Goal: Book appointment/travel/reservation

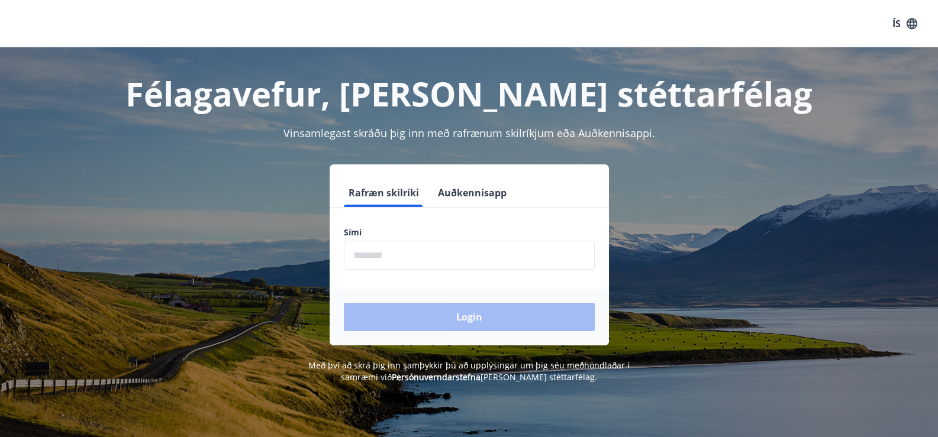
click at [494, 225] on form "Rafræn skilríki Auðkennisapp Sími ​ Login" at bounding box center [469, 262] width 279 height 167
click at [372, 228] on label "Sími" at bounding box center [469, 233] width 251 height 12
click at [363, 237] on label "Sími" at bounding box center [469, 233] width 251 height 12
drag, startPoint x: 346, startPoint y: 225, endPoint x: 371, endPoint y: 222, distance: 25.0
click at [355, 224] on form "Rafræn skilríki Auðkennisapp Sími ​ Login" at bounding box center [469, 262] width 279 height 167
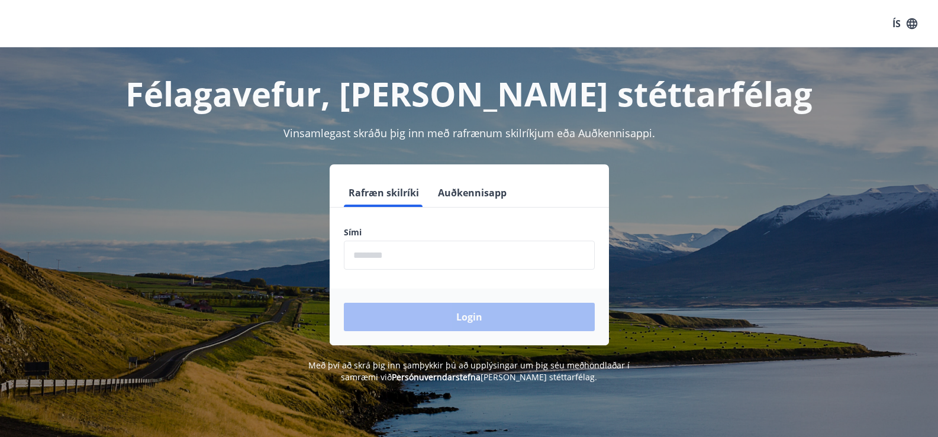
click at [406, 224] on form "Rafræn skilríki Auðkennisapp Sími ​ Login" at bounding box center [469, 262] width 279 height 167
click at [408, 233] on label "Sími" at bounding box center [469, 233] width 251 height 12
click at [412, 264] on input "phone" at bounding box center [469, 255] width 251 height 29
type input "********"
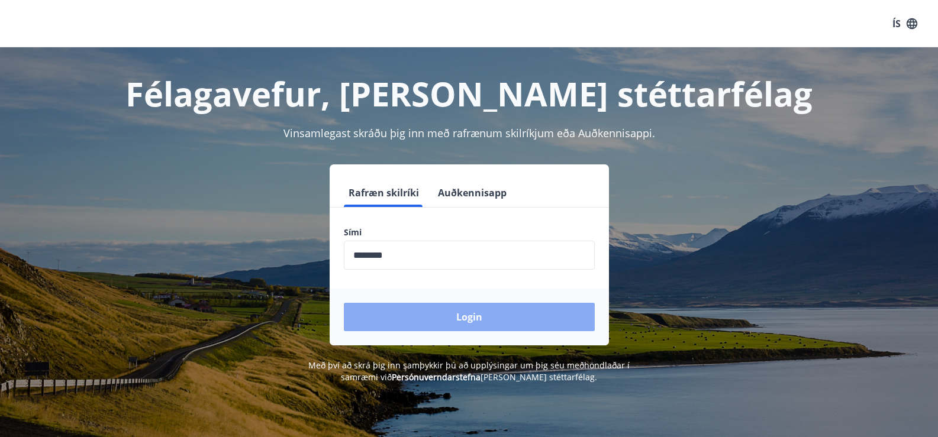
click at [431, 312] on button "Login" at bounding box center [469, 317] width 251 height 28
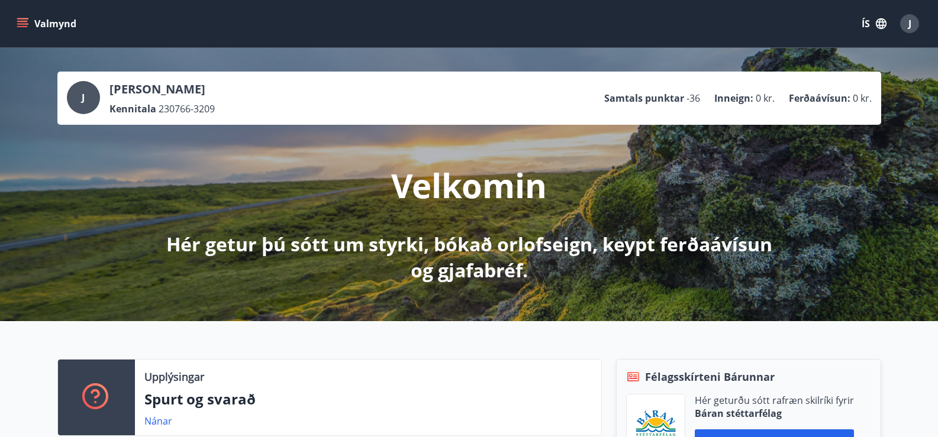
click at [24, 20] on icon "menu" at bounding box center [23, 24] width 12 height 12
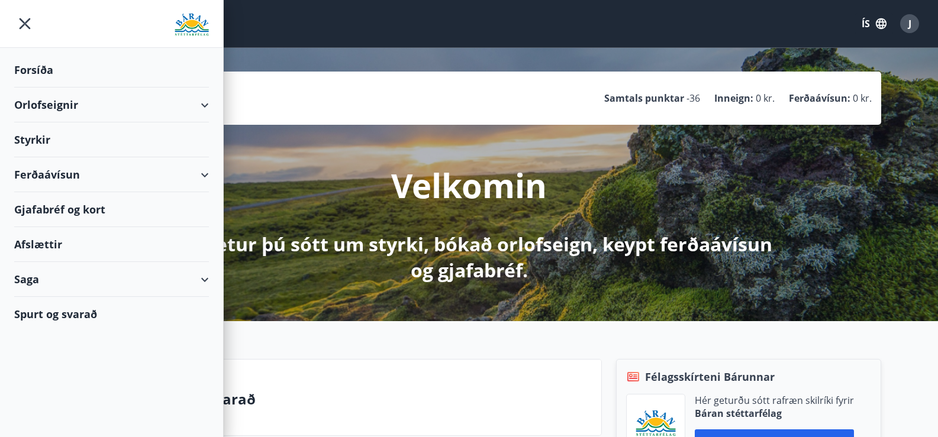
click at [51, 103] on div "Orlofseignir" at bounding box center [111, 105] width 195 height 35
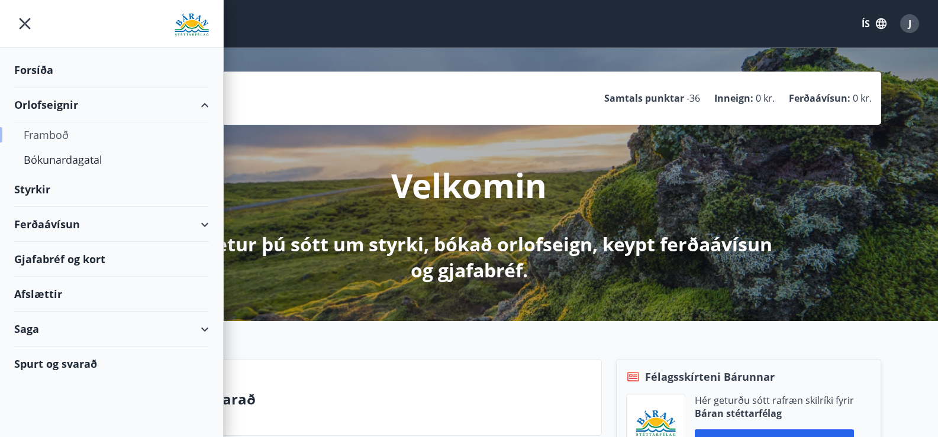
click at [34, 134] on div "Framboð" at bounding box center [112, 134] width 176 height 25
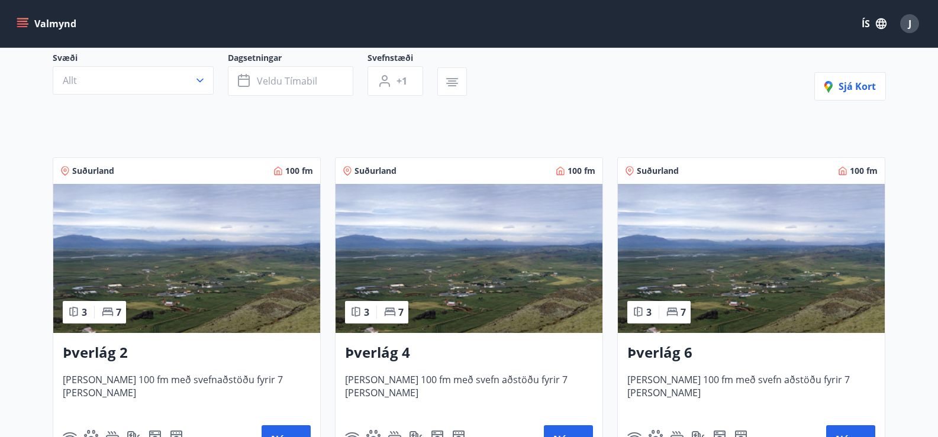
scroll to position [177, 0]
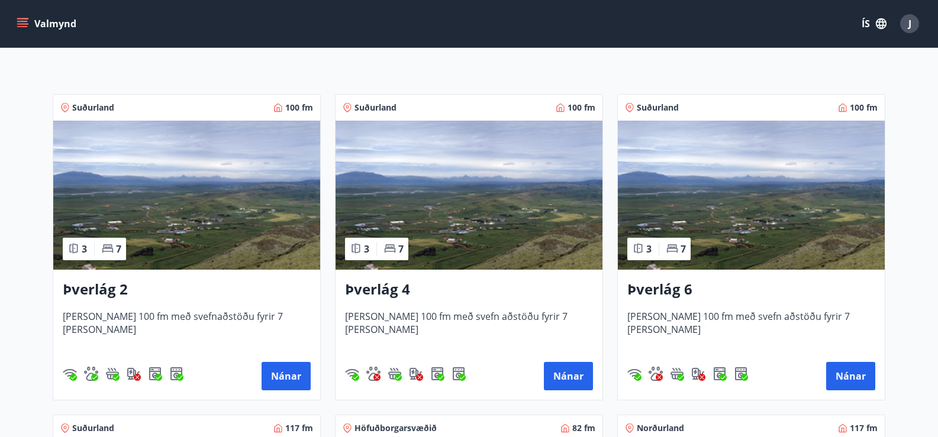
click at [92, 288] on h3 "Þverlág 2" at bounding box center [187, 289] width 248 height 21
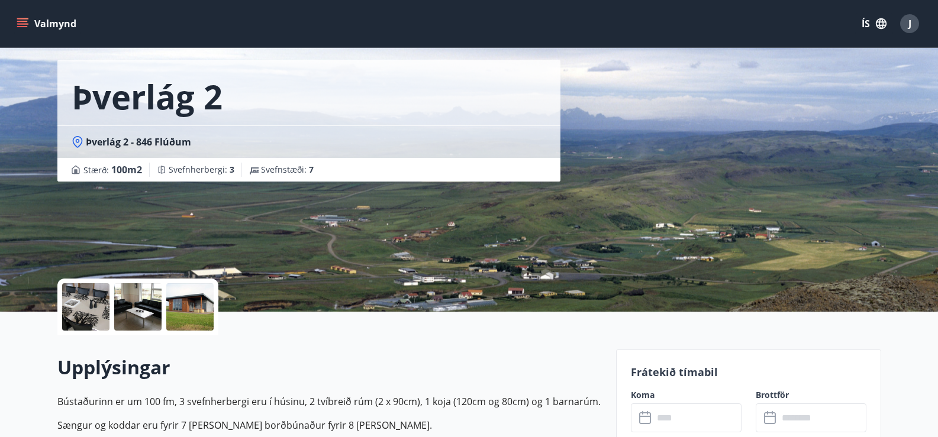
scroll to position [118, 0]
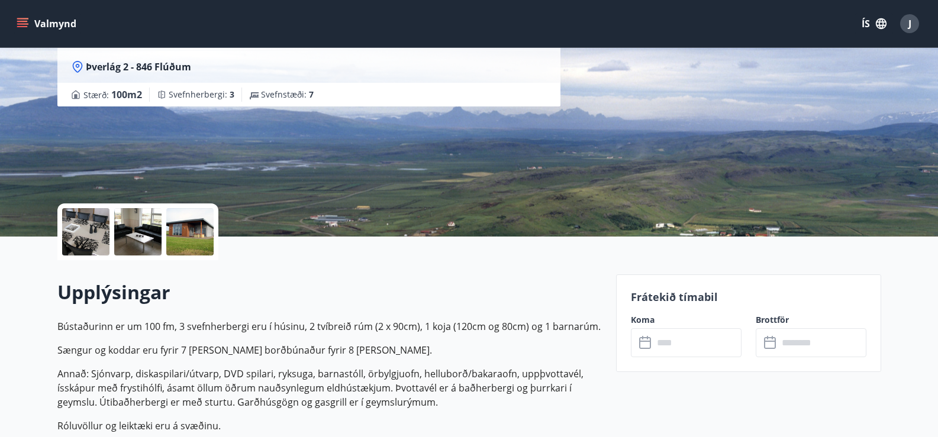
click at [648, 343] on icon at bounding box center [646, 343] width 14 height 14
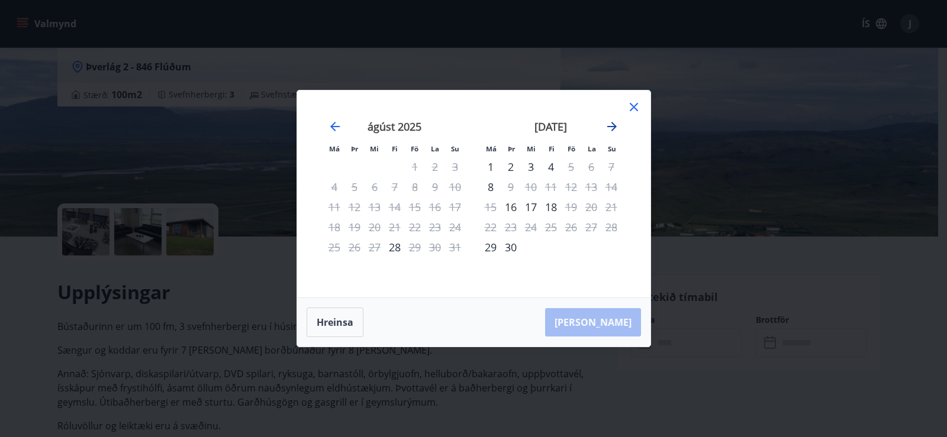
click at [608, 125] on icon "Move forward to switch to the next month." at bounding box center [612, 127] width 14 height 14
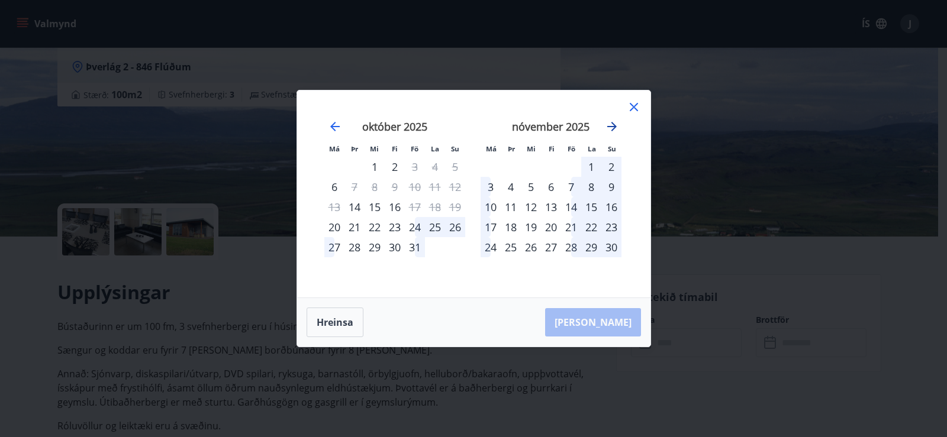
click at [608, 125] on icon "Move forward to switch to the next month." at bounding box center [612, 127] width 14 height 14
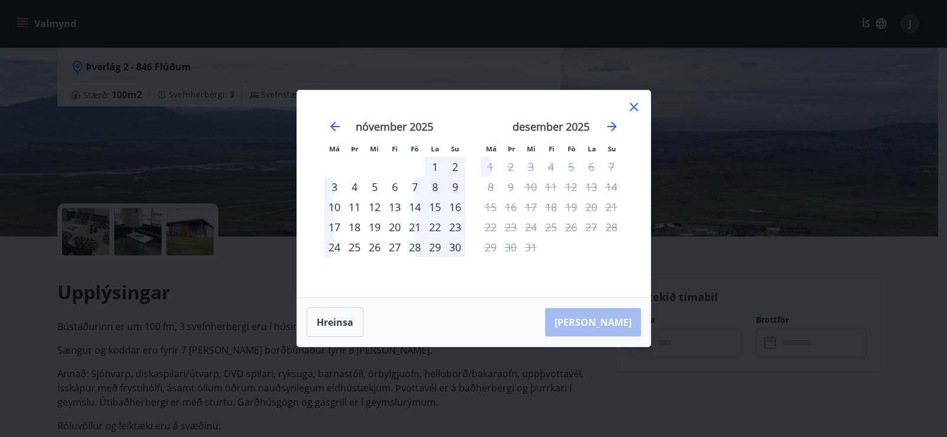
click at [415, 248] on div "28" at bounding box center [415, 247] width 20 height 20
click at [331, 328] on button "Hreinsa" at bounding box center [334, 323] width 57 height 30
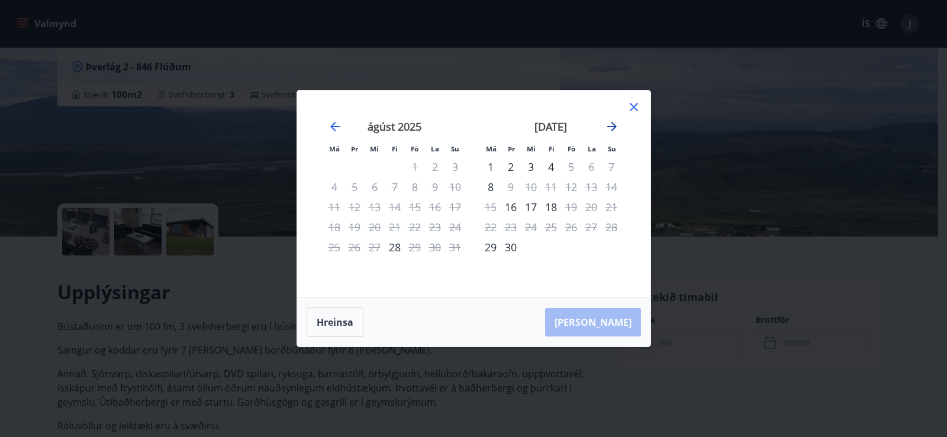
click at [612, 123] on icon "Move forward to switch to the next month." at bounding box center [611, 126] width 9 height 9
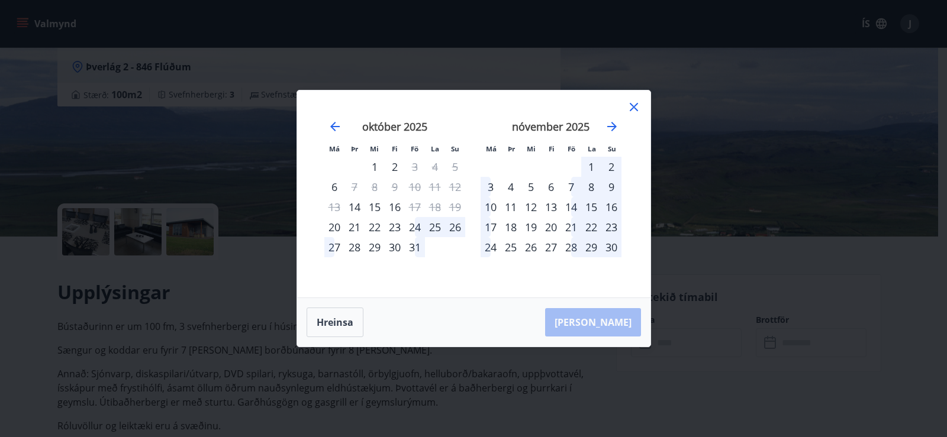
click at [551, 207] on div "13" at bounding box center [551, 207] width 20 height 20
click at [531, 222] on div "19" at bounding box center [531, 227] width 20 height 20
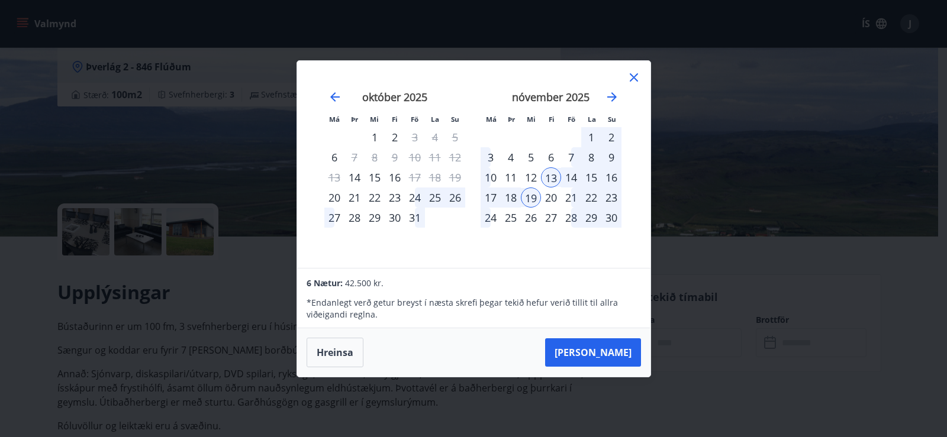
click at [547, 199] on div "20" at bounding box center [551, 198] width 20 height 20
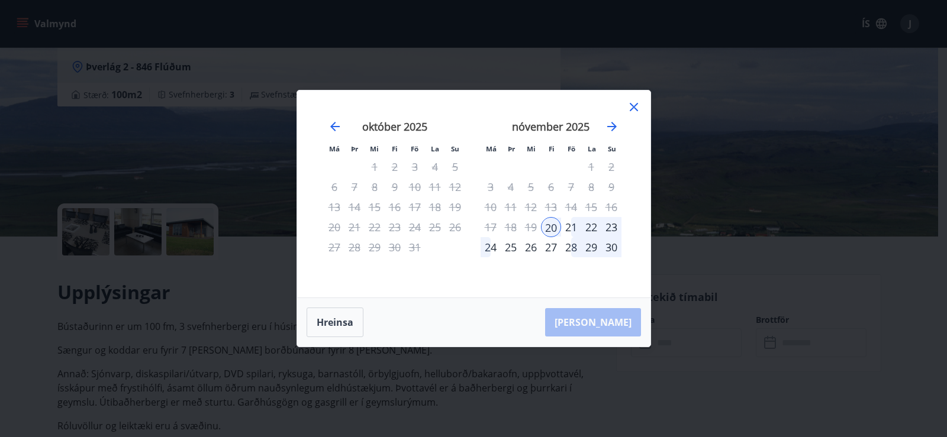
click at [634, 107] on icon at bounding box center [633, 107] width 2 height 2
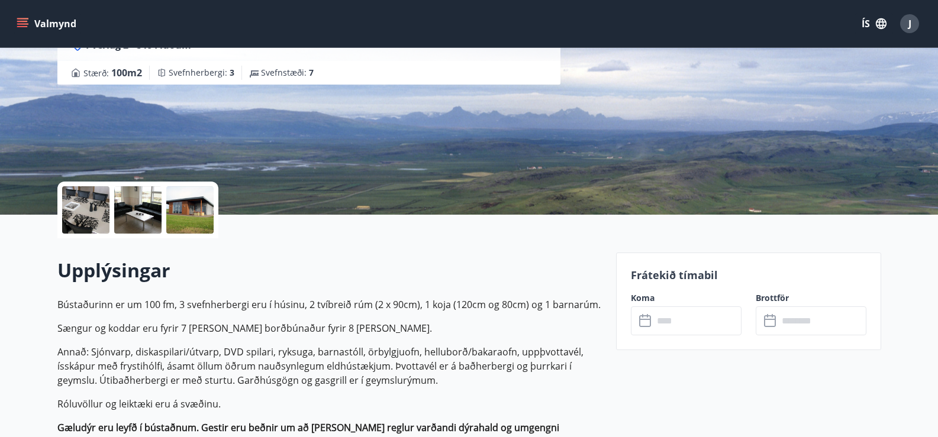
scroll to position [59, 0]
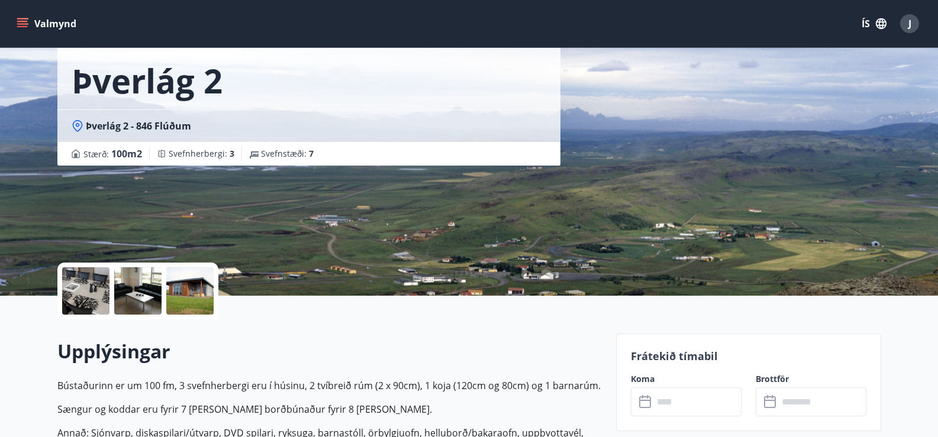
click at [643, 402] on icon at bounding box center [646, 402] width 14 height 14
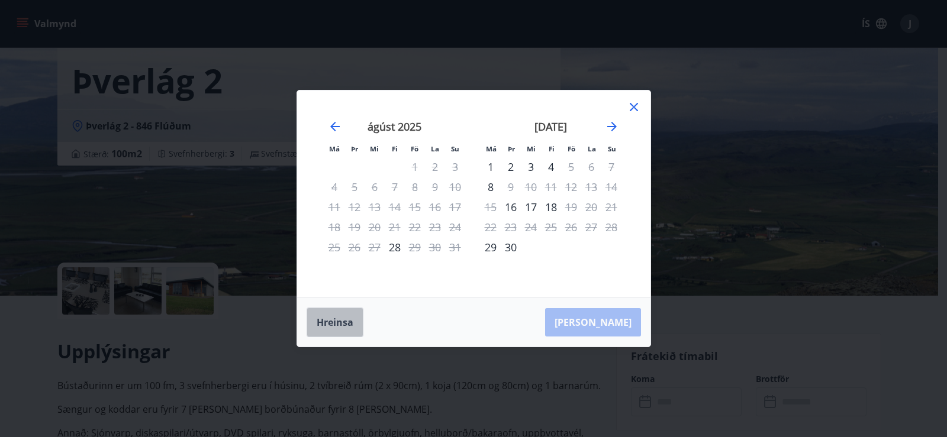
click at [337, 325] on button "Hreinsa" at bounding box center [334, 323] width 57 height 30
click at [616, 127] on icon "Move forward to switch to the next month." at bounding box center [612, 127] width 14 height 14
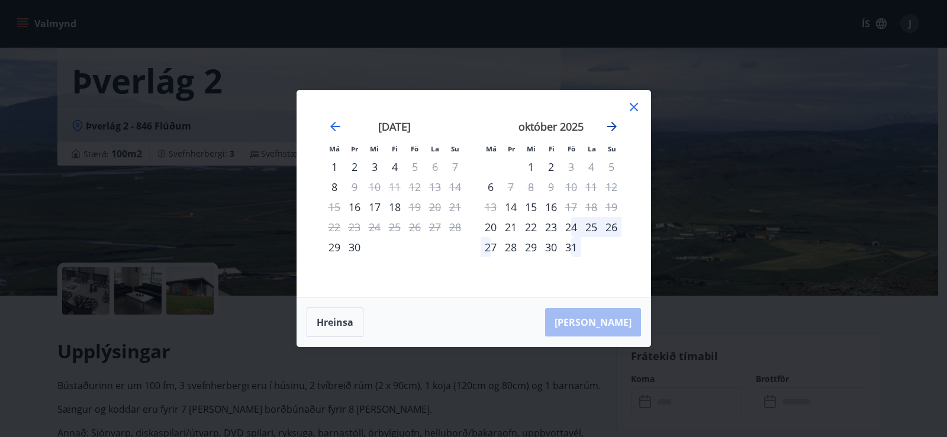
click at [616, 127] on icon "Move forward to switch to the next month." at bounding box center [612, 127] width 14 height 14
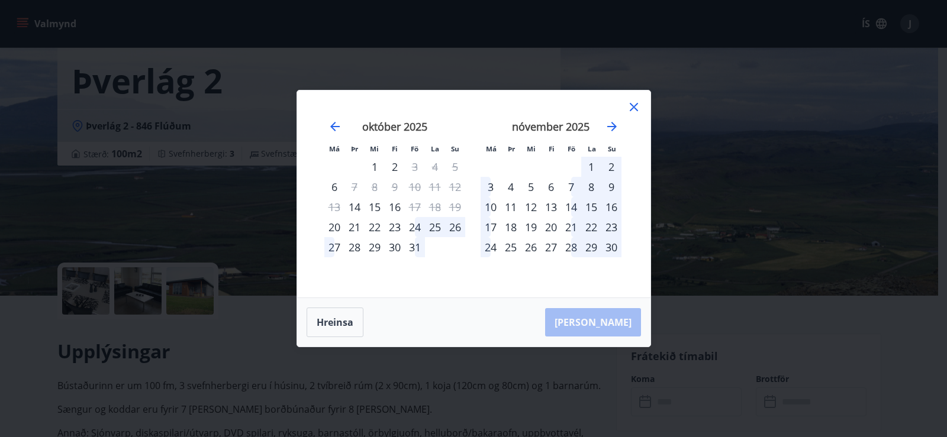
click at [551, 206] on div "13" at bounding box center [551, 207] width 20 height 20
click at [531, 229] on div "19" at bounding box center [531, 227] width 20 height 20
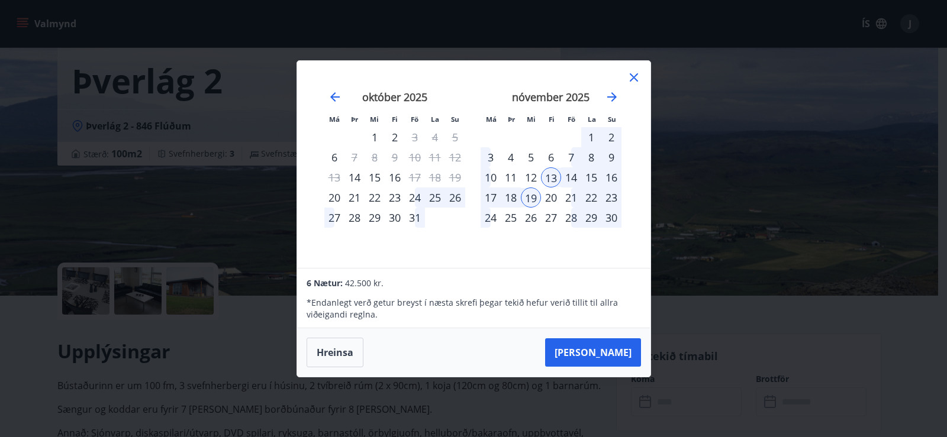
click at [634, 71] on icon at bounding box center [634, 77] width 14 height 14
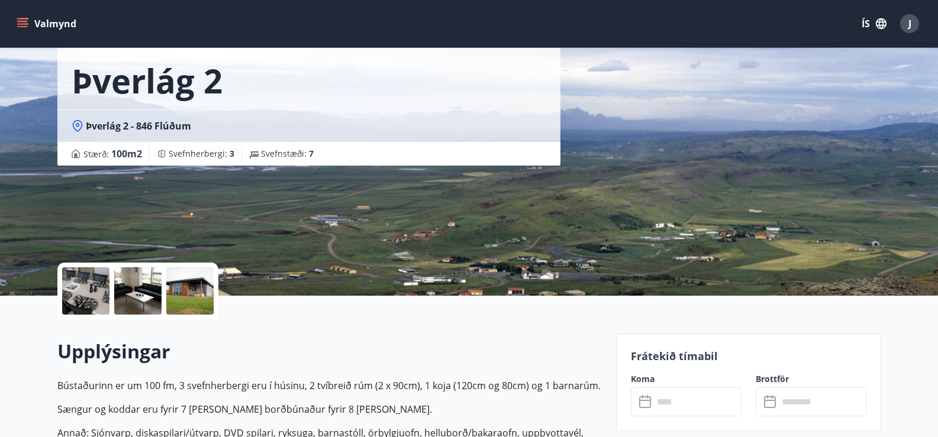
click at [646, 404] on icon at bounding box center [646, 402] width 14 height 14
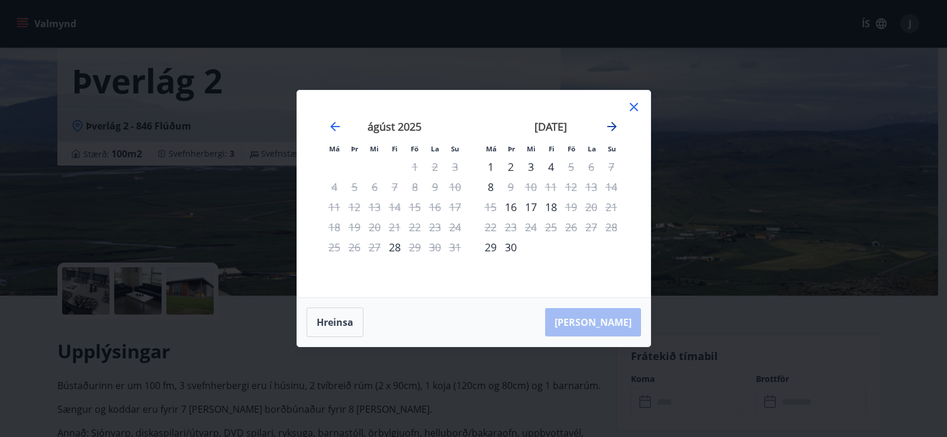
click at [609, 124] on icon "Move forward to switch to the next month." at bounding box center [612, 127] width 14 height 14
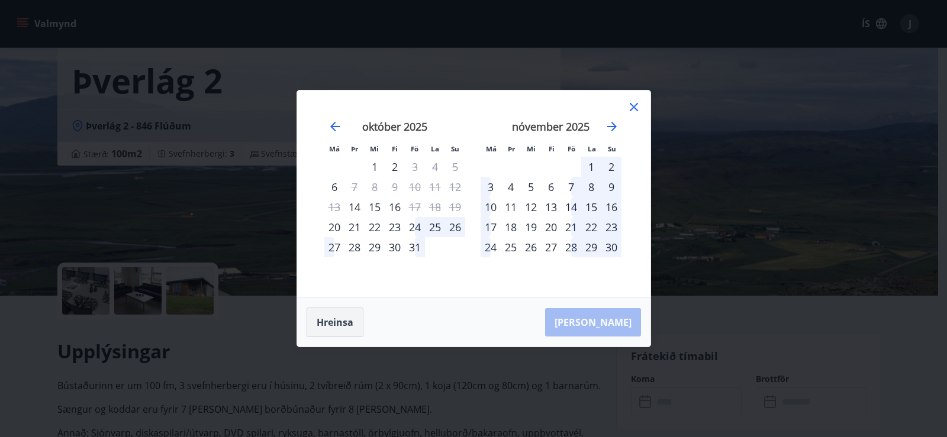
click at [325, 324] on button "Hreinsa" at bounding box center [334, 323] width 57 height 30
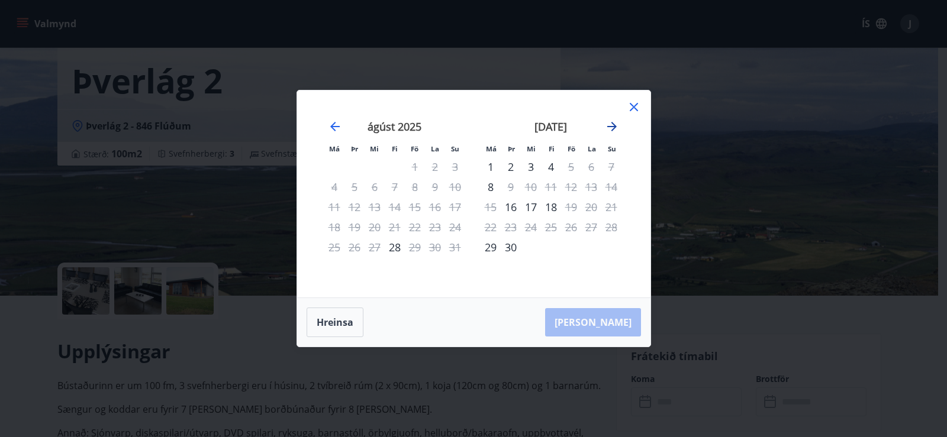
click at [613, 120] on icon "Move forward to switch to the next month." at bounding box center [612, 127] width 14 height 14
click at [613, 121] on icon "Move forward to switch to the next month." at bounding box center [612, 127] width 14 height 14
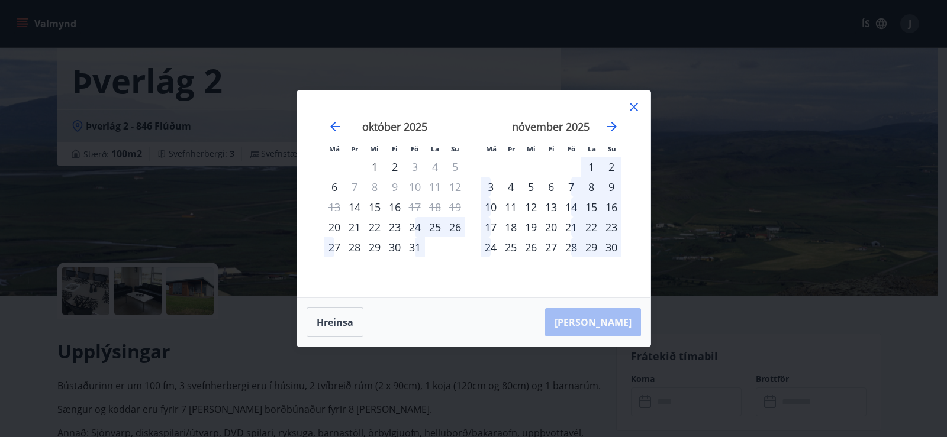
drag, startPoint x: 551, startPoint y: 204, endPoint x: 544, endPoint y: 231, distance: 28.3
click at [552, 204] on div "13" at bounding box center [551, 207] width 20 height 20
click at [550, 225] on div "20" at bounding box center [551, 227] width 20 height 20
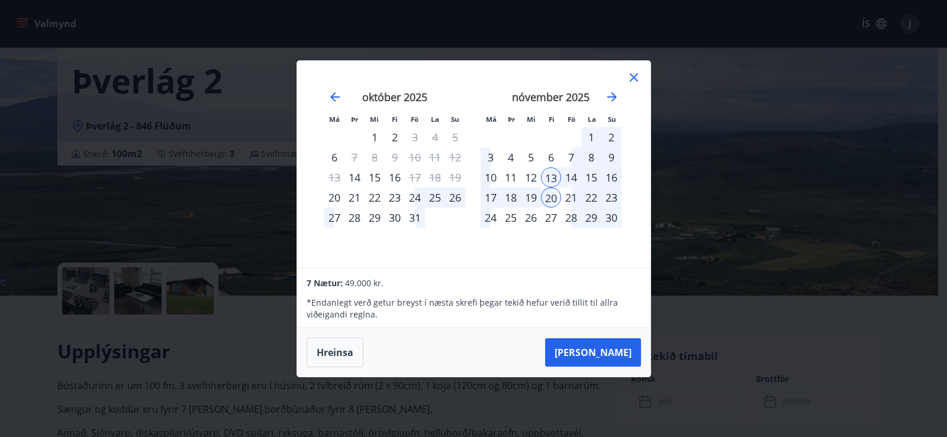
click at [630, 78] on icon at bounding box center [634, 77] width 14 height 14
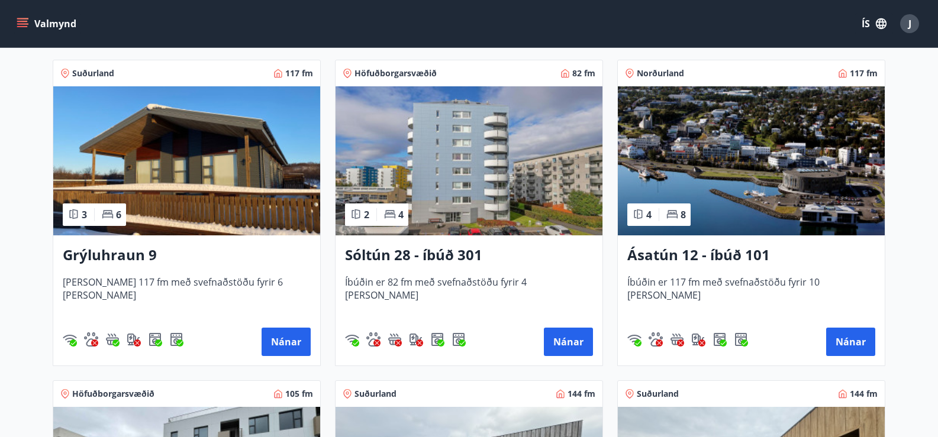
scroll to position [473, 0]
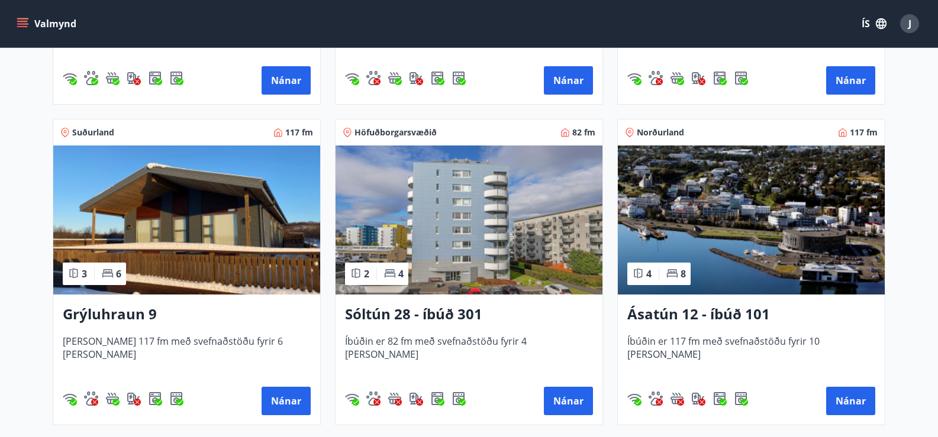
click at [64, 133] on icon at bounding box center [64, 131] width 3 height 3
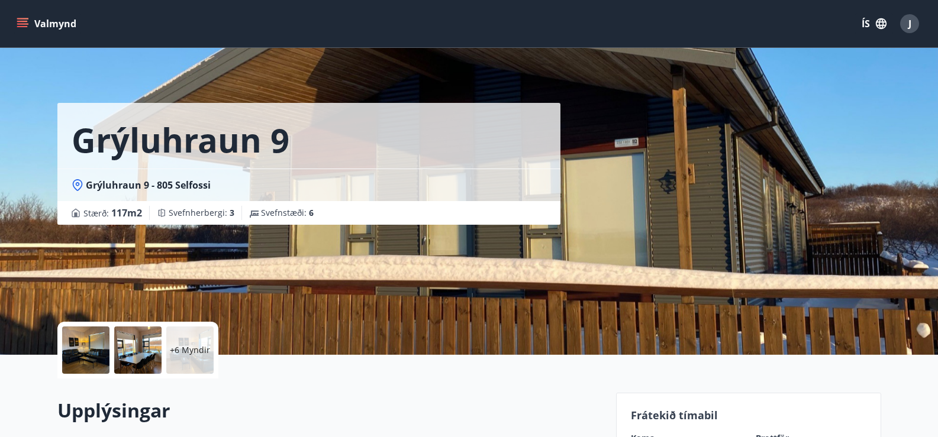
click at [79, 186] on icon at bounding box center [78, 185] width 12 height 12
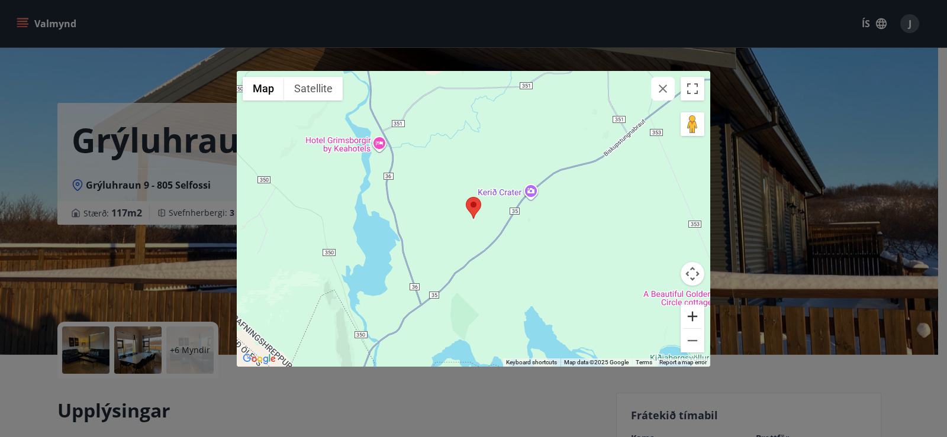
click at [693, 313] on button "Zoom in" at bounding box center [692, 317] width 24 height 24
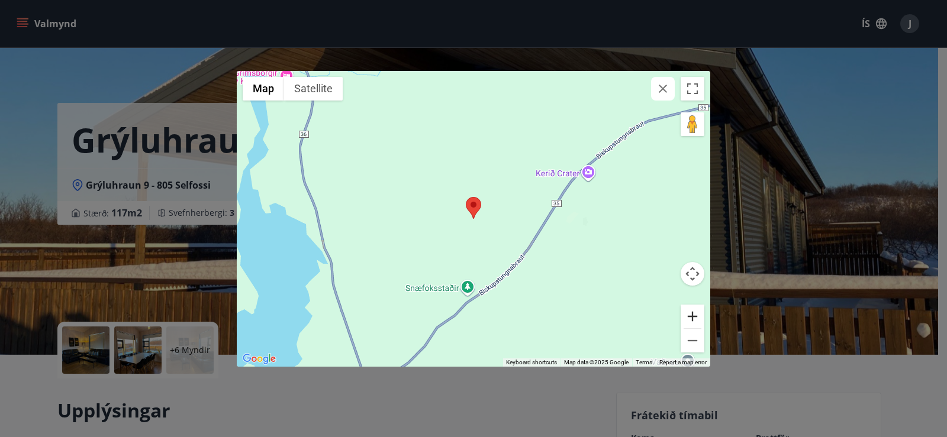
click at [693, 314] on button "Zoom in" at bounding box center [692, 317] width 24 height 24
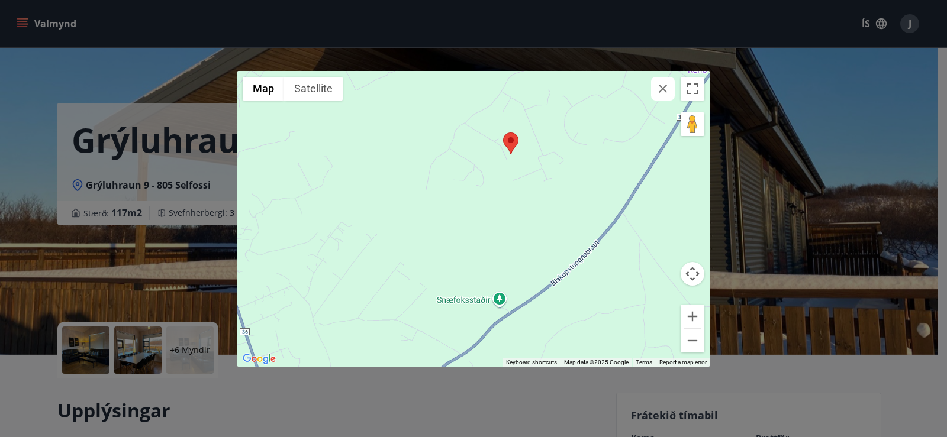
drag, startPoint x: 645, startPoint y: 309, endPoint x: 682, endPoint y: 243, distance: 75.5
click at [682, 243] on div at bounding box center [473, 219] width 473 height 296
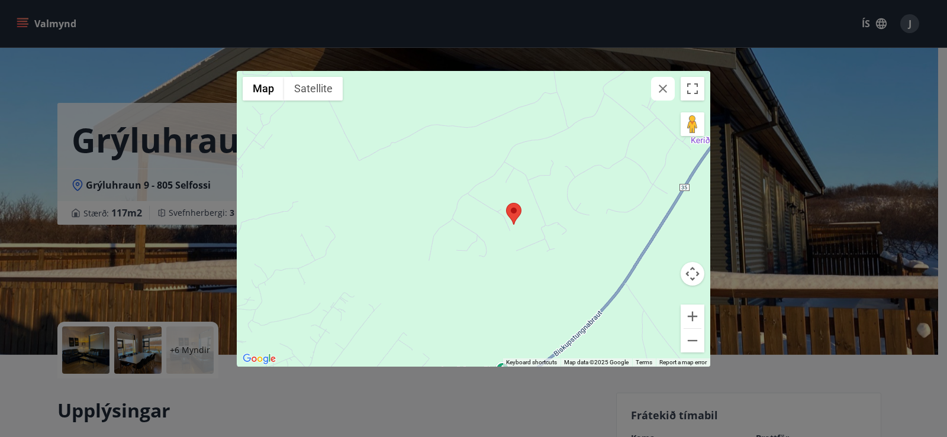
drag, startPoint x: 633, startPoint y: 269, endPoint x: 644, endPoint y: 335, distance: 67.1
click at [641, 337] on div at bounding box center [473, 219] width 473 height 296
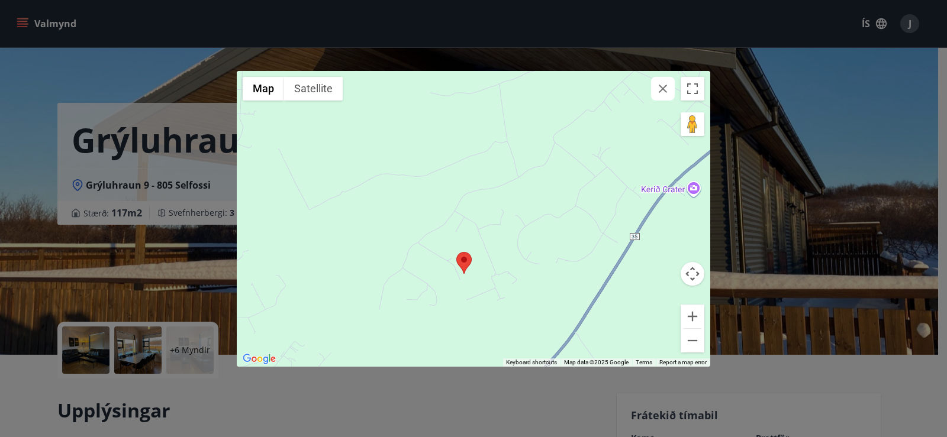
drag, startPoint x: 601, startPoint y: 246, endPoint x: 537, endPoint y: 308, distance: 89.1
click at [537, 308] on div at bounding box center [473, 219] width 473 height 296
click at [659, 88] on icon "button" at bounding box center [663, 89] width 14 height 14
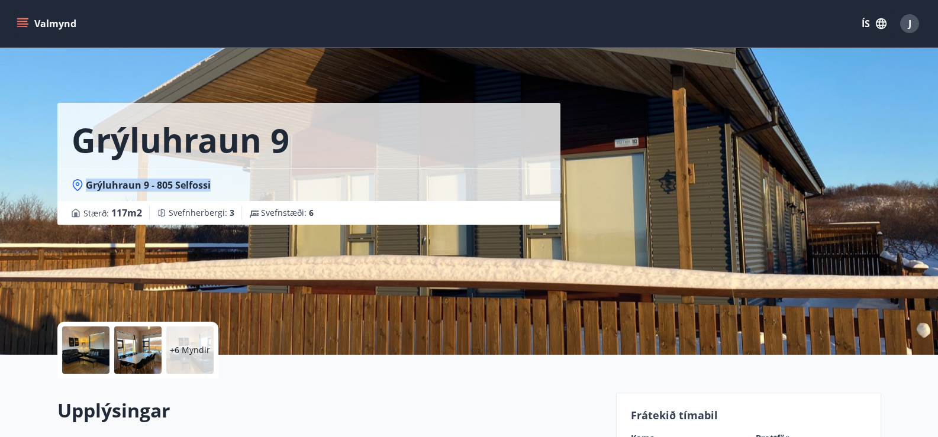
drag, startPoint x: 212, startPoint y: 182, endPoint x: 88, endPoint y: 185, distance: 123.7
click at [88, 185] on div "Grýluhraun 9 - 805 Selfossi" at bounding box center [309, 185] width 474 height 13
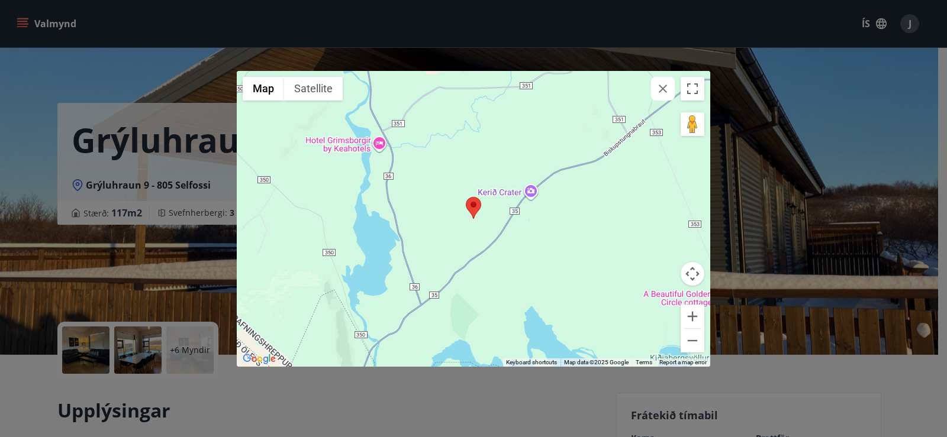
drag, startPoint x: 88, startPoint y: 185, endPoint x: 816, endPoint y: 146, distance: 729.9
click at [816, 146] on div "← Move left → Move right ↑ Move up ↓ Move down + Zoom in - Zoom out Home Jump l…" at bounding box center [473, 218] width 947 height 437
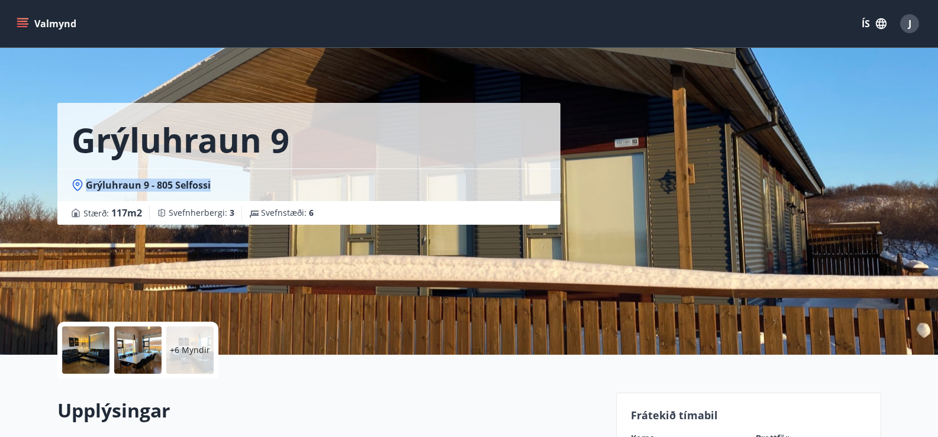
drag, startPoint x: 86, startPoint y: 182, endPoint x: 212, endPoint y: 179, distance: 126.6
click at [212, 179] on div "Grýluhraun 9 - 805 Selfossi" at bounding box center [309, 185] width 474 height 13
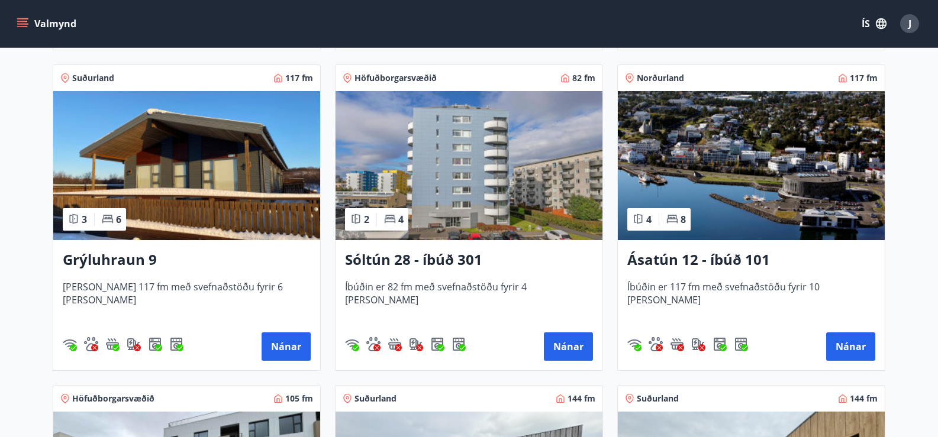
scroll to position [532, 0]
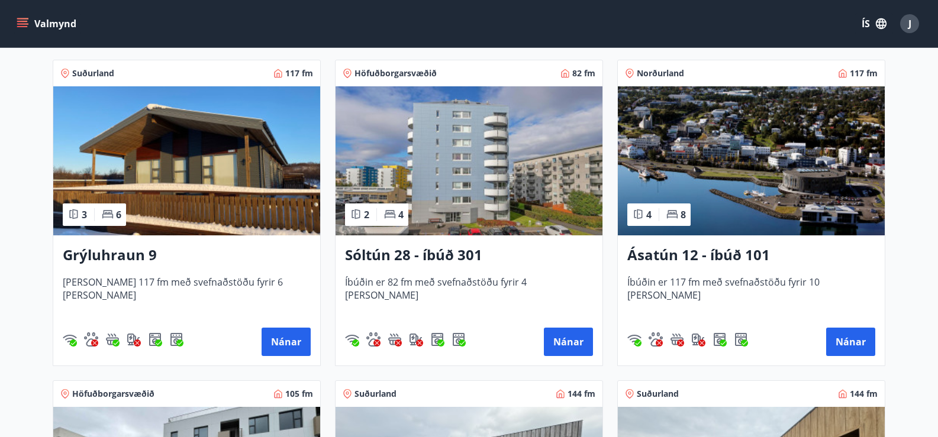
click at [186, 192] on img at bounding box center [186, 160] width 267 height 149
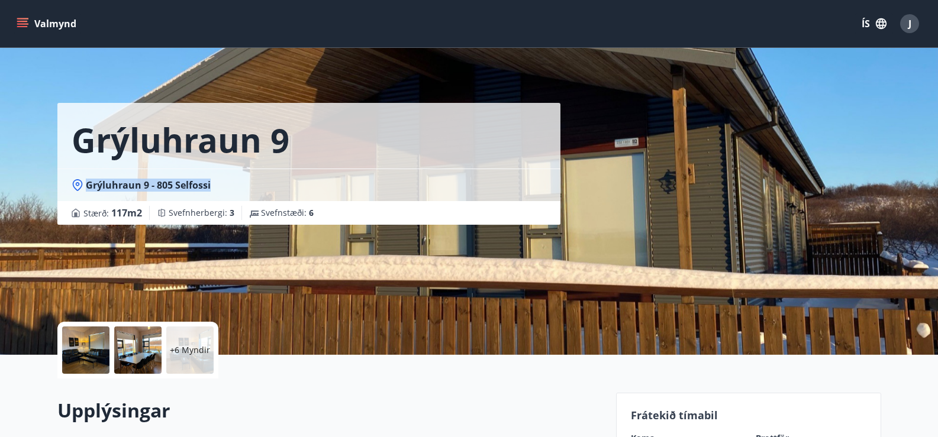
drag, startPoint x: 211, startPoint y: 178, endPoint x: 87, endPoint y: 183, distance: 124.3
click at [87, 183] on div "Grýluhraun 9 - 805 Selfossi" at bounding box center [308, 185] width 503 height 33
copy span "Grýluhraun 9 - 805 Selfossi"
